Goal: Communication & Community: Answer question/provide support

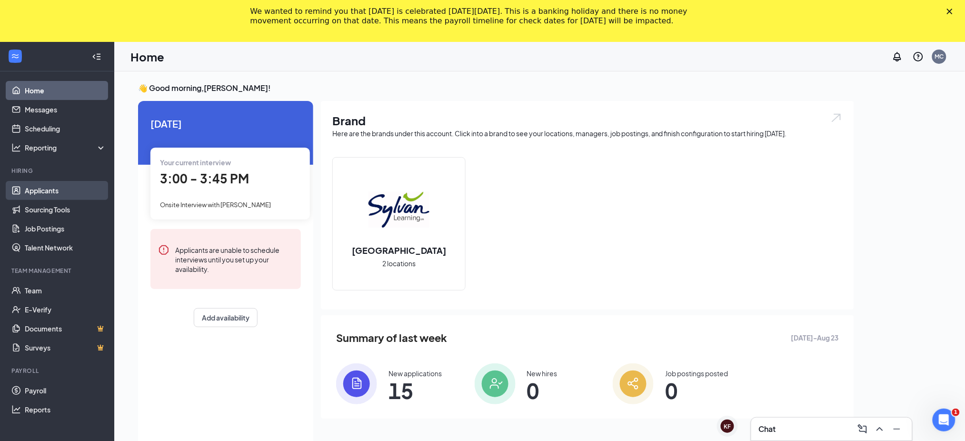
click at [58, 193] on link "Applicants" at bounding box center [65, 190] width 81 height 19
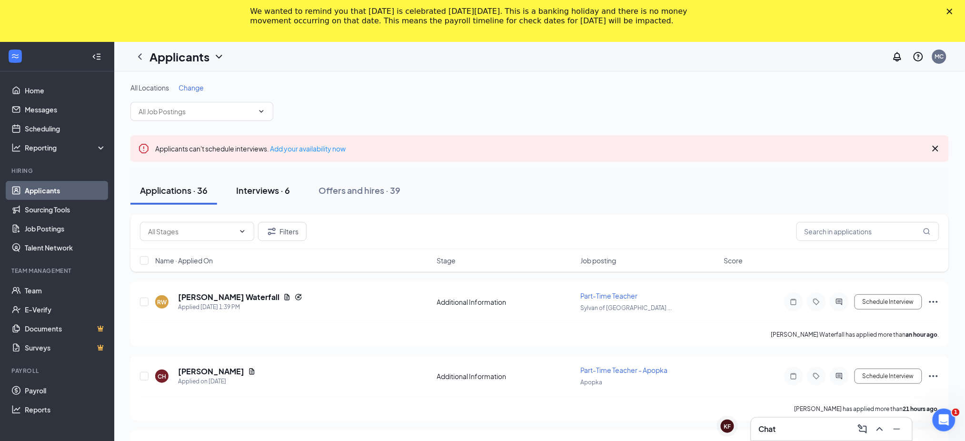
click at [273, 190] on div "Interviews · 6" at bounding box center [263, 190] width 54 height 12
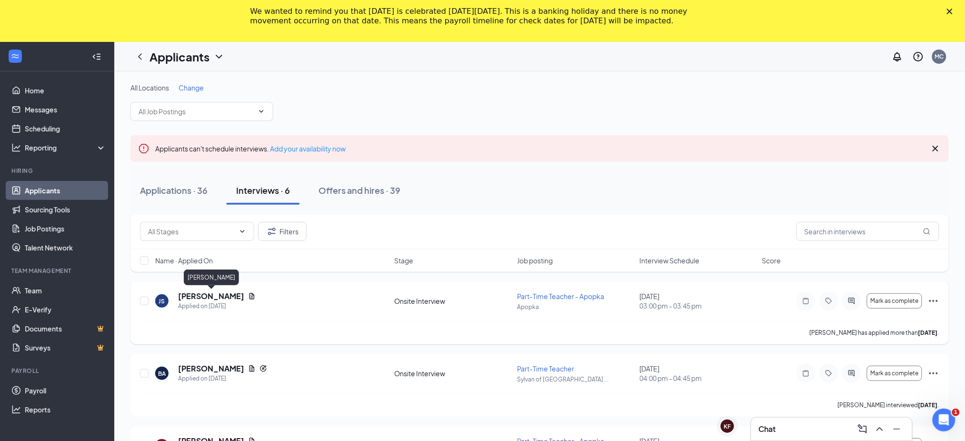
click at [211, 298] on h5 "[PERSON_NAME]" at bounding box center [211, 296] width 66 height 10
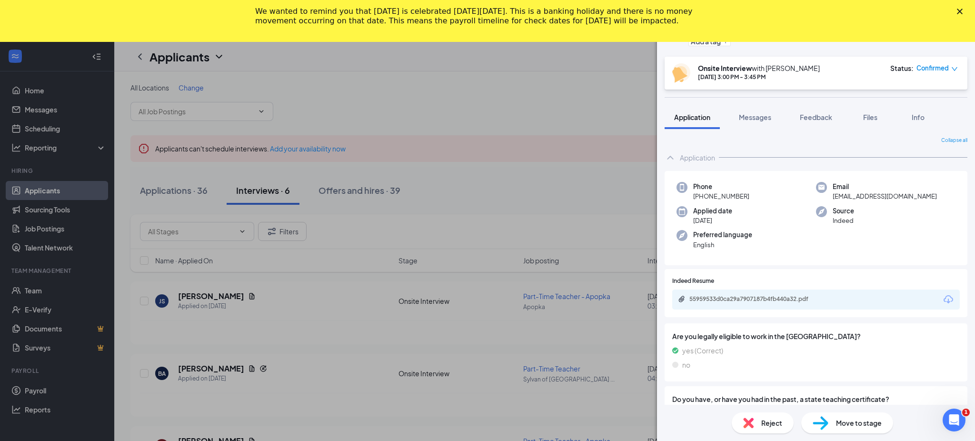
click at [556, 92] on div "JS [PERSON_NAME] Part-Time Teacher - Apopka at Apopka Add a tag Onsite Intervie…" at bounding box center [487, 220] width 975 height 441
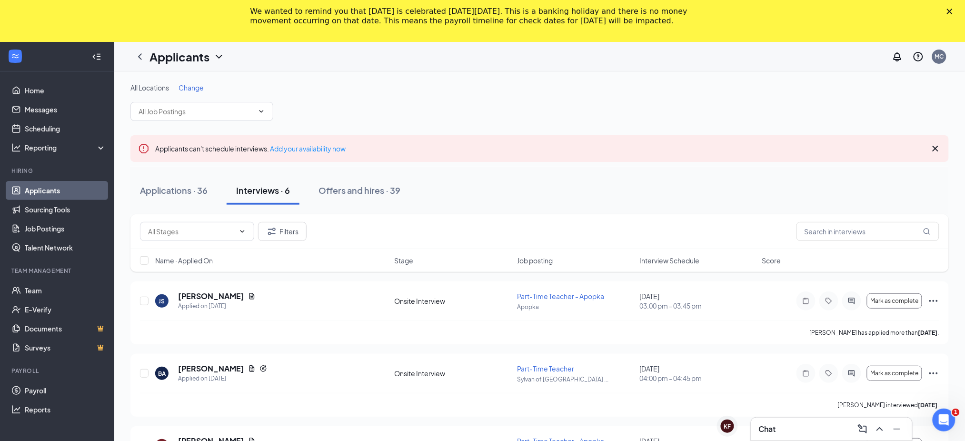
click at [790, 424] on div "Chat" at bounding box center [832, 428] width 146 height 15
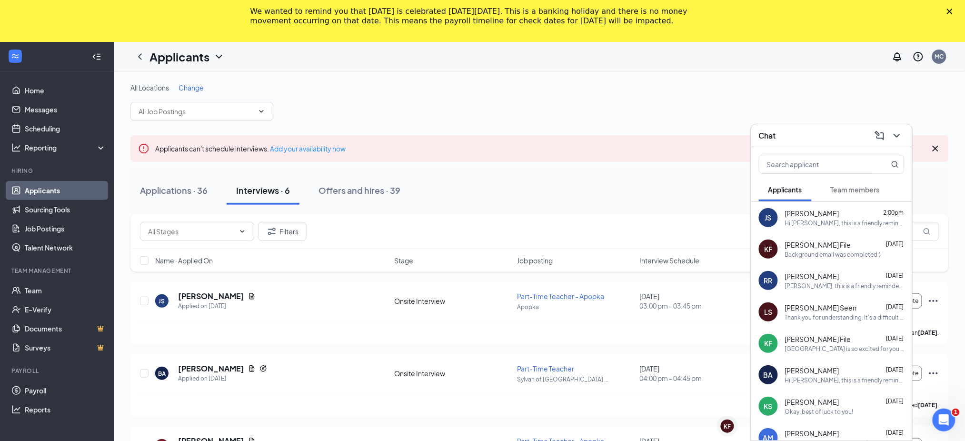
click at [821, 220] on div "Hi [PERSON_NAME], this is a friendly reminder that you have an interview coming…" at bounding box center [844, 223] width 119 height 8
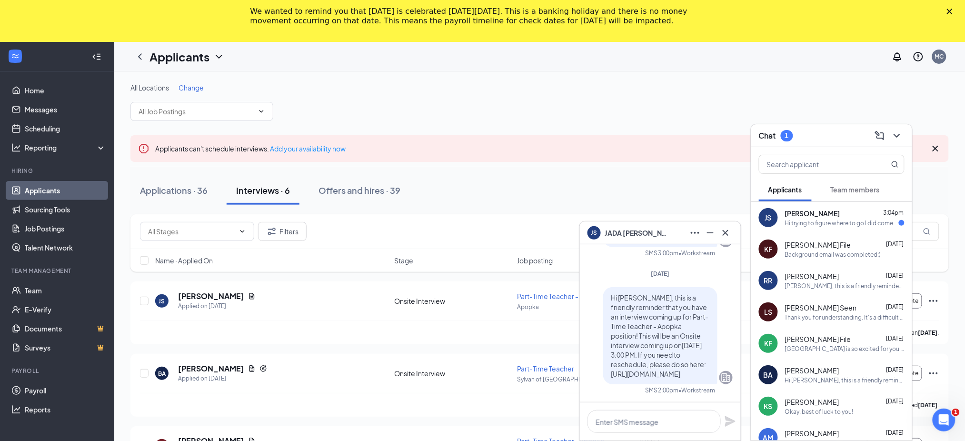
click at [819, 226] on div "Hi trying to figure where to go I did come inside but wasn't sure so i stepped …" at bounding box center [842, 223] width 114 height 8
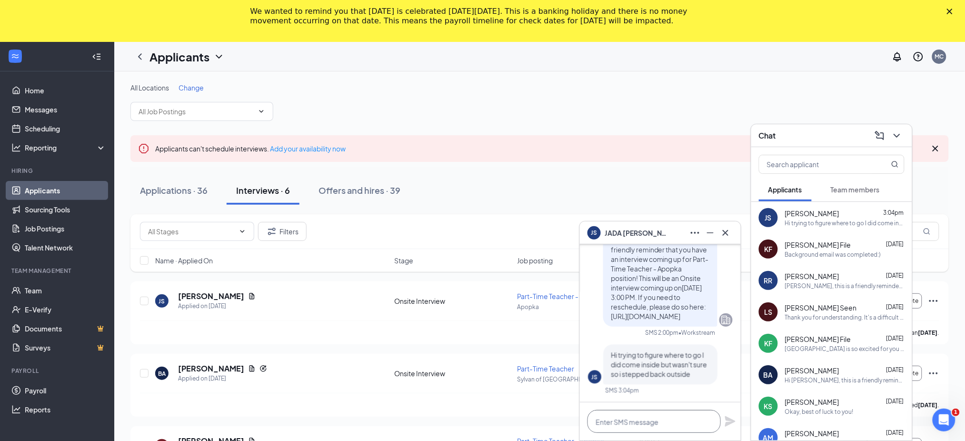
click at [688, 426] on textarea at bounding box center [653, 421] width 133 height 23
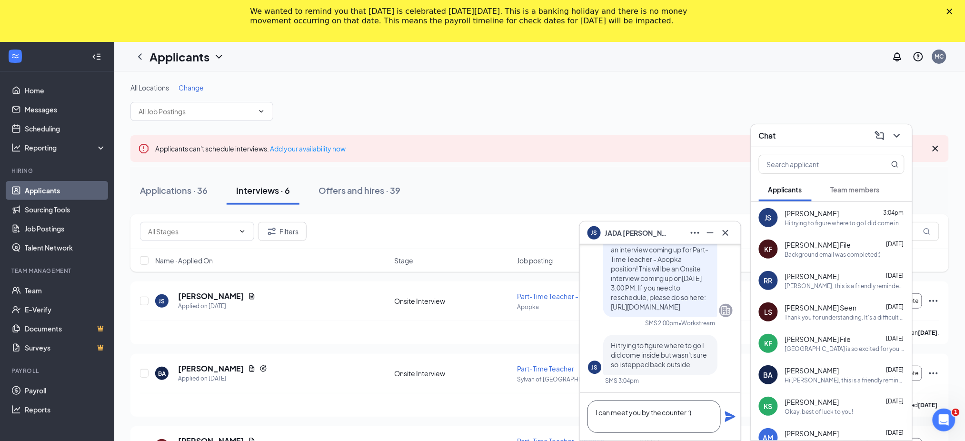
type textarea "I can meet you by the counter :)"
click at [726, 413] on icon "Plane" at bounding box center [730, 416] width 10 height 10
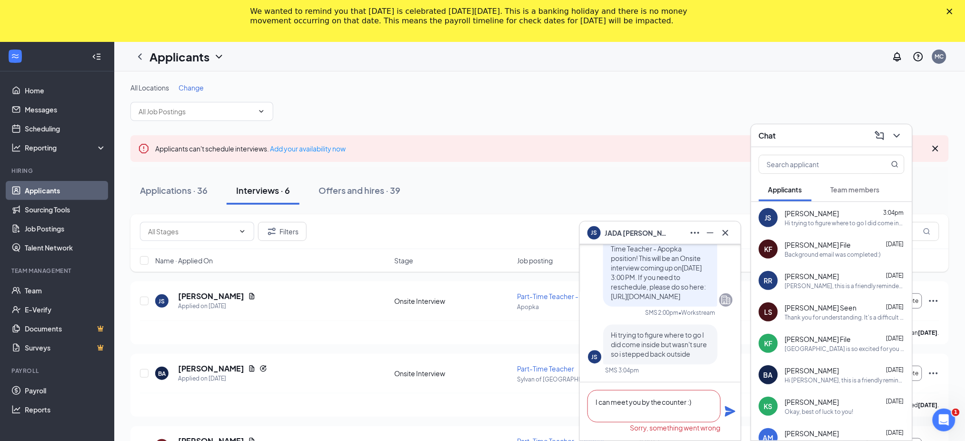
click at [705, 403] on textarea "I can meet you by the counter :)" at bounding box center [653, 406] width 133 height 32
click at [728, 410] on icon "Plane" at bounding box center [730, 411] width 10 height 10
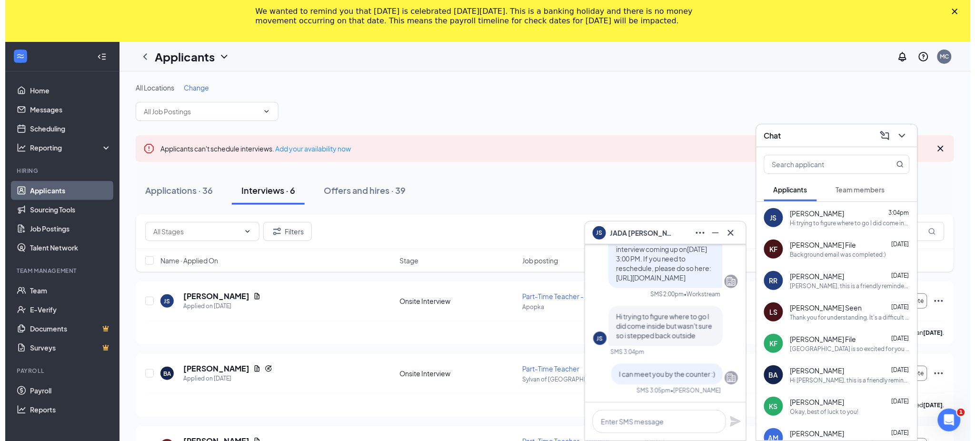
scroll to position [0, 0]
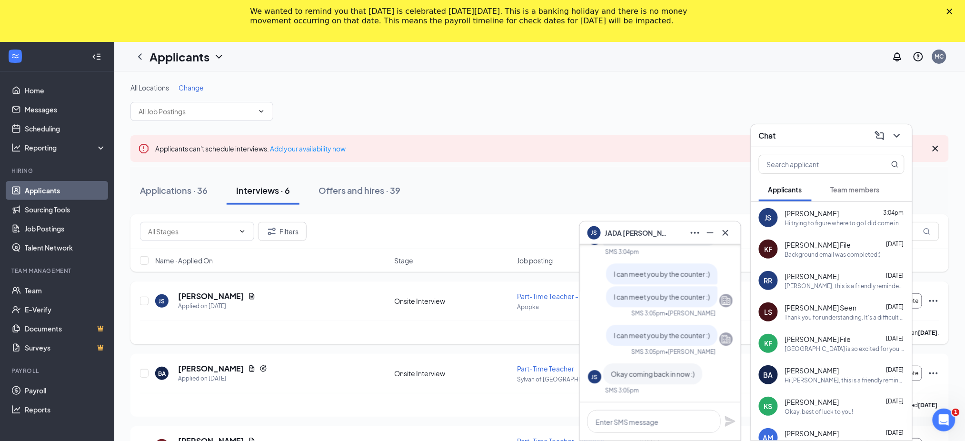
click at [299, 305] on div "JS [PERSON_NAME] Applied on [DATE]" at bounding box center [272, 301] width 234 height 20
click at [222, 295] on h5 "[PERSON_NAME]" at bounding box center [211, 296] width 66 height 10
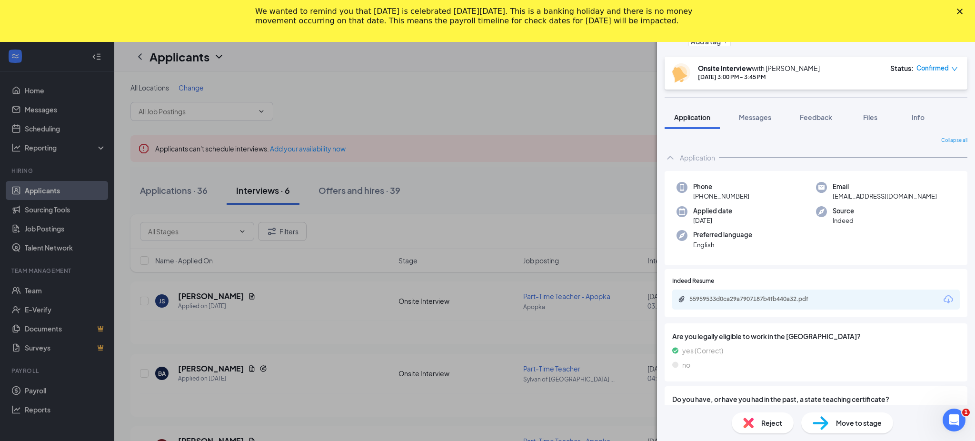
click at [592, 75] on div "JS [PERSON_NAME] Part-Time Teacher - Apopka at Apopka Add a tag Onsite Intervie…" at bounding box center [487, 220] width 975 height 441
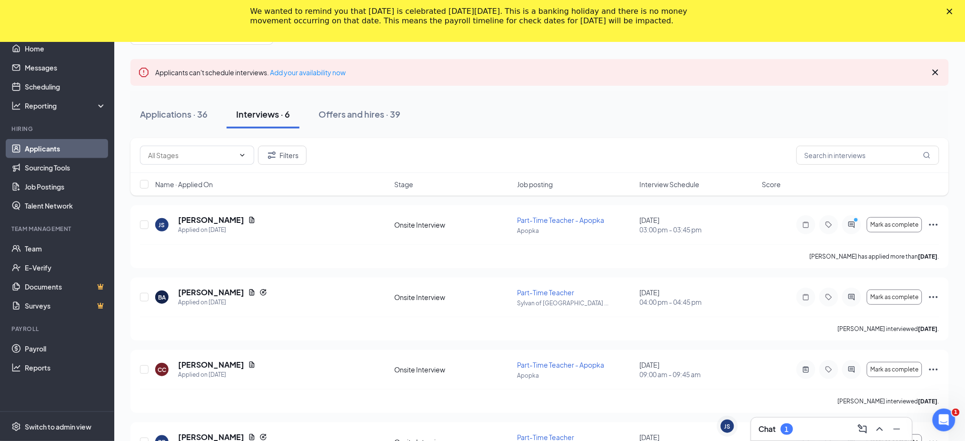
scroll to position [97, 0]
